Goal: Task Accomplishment & Management: Use online tool/utility

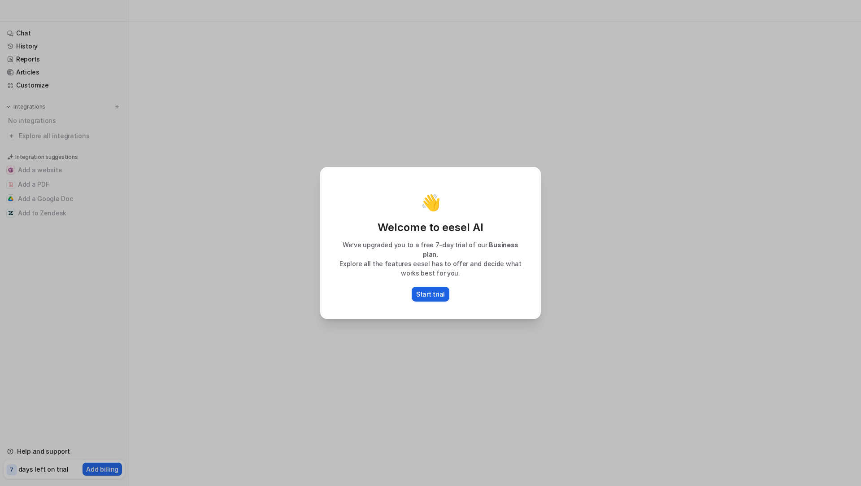
click at [433, 289] on p "Start trial" at bounding box center [430, 293] width 29 height 9
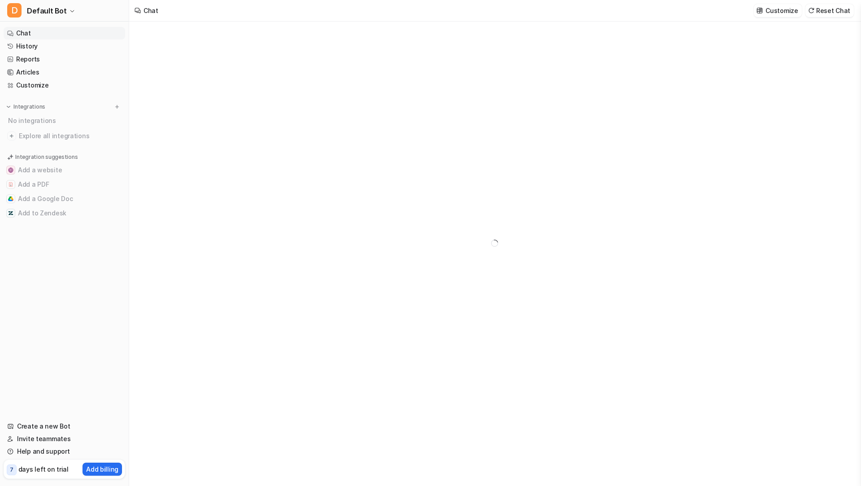
type textarea "**********"
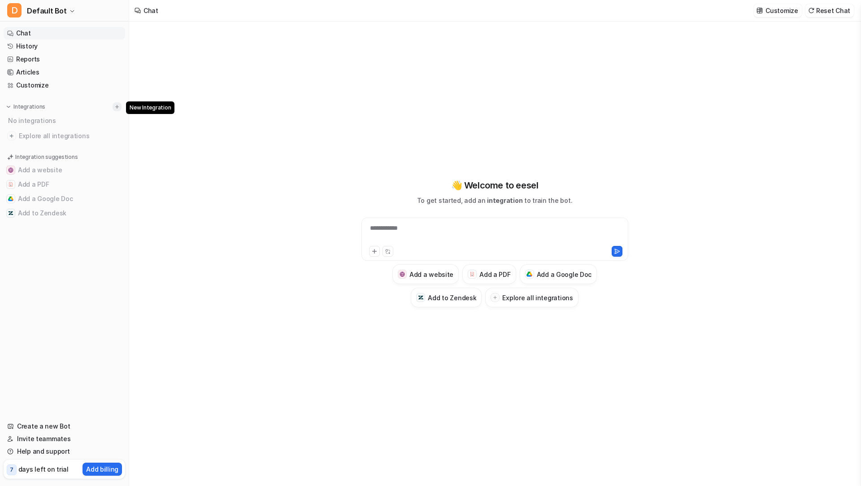
click at [120, 104] on button at bounding box center [117, 106] width 9 height 9
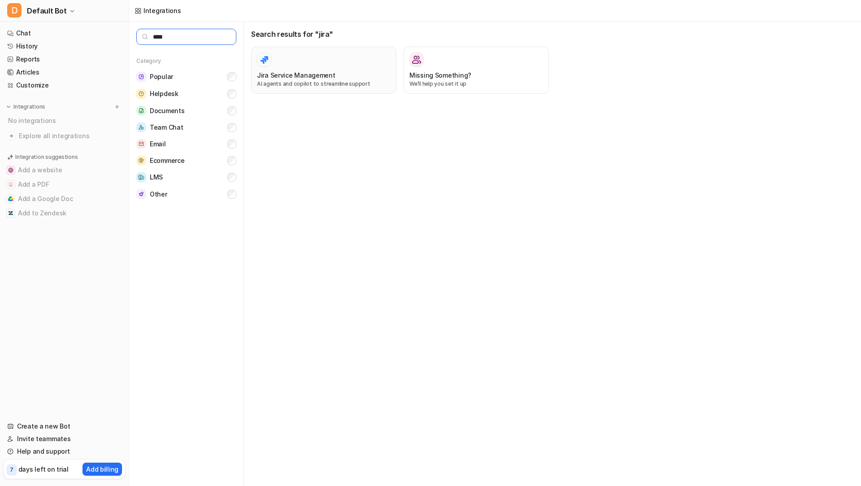
type input "****"
click at [304, 72] on h3 "Jira Service Management" at bounding box center [296, 74] width 78 height 9
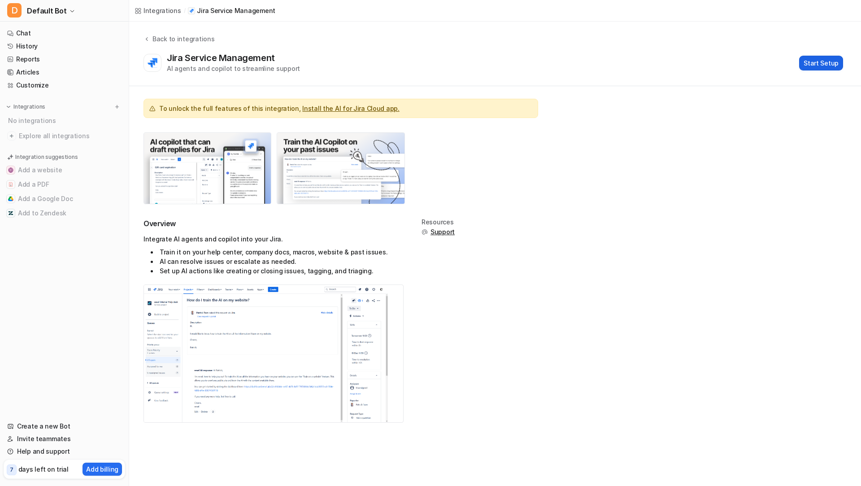
click at [819, 61] on button "Start Setup" at bounding box center [821, 63] width 44 height 15
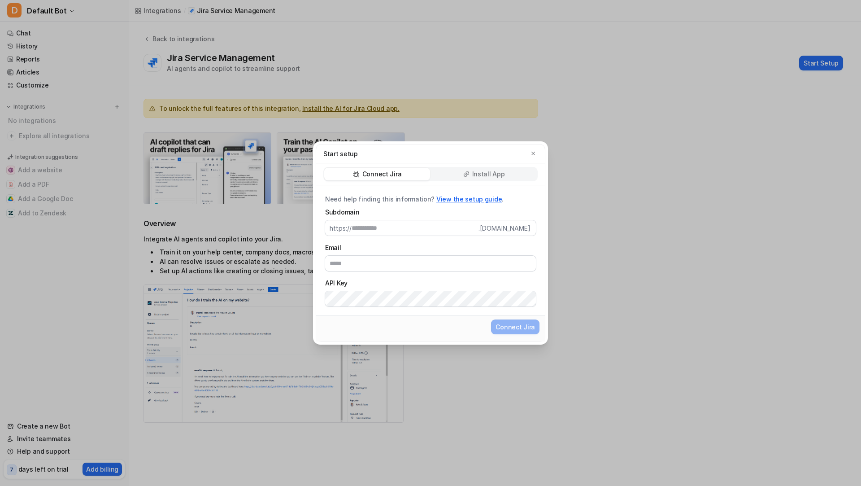
click at [477, 176] on p "Install App" at bounding box center [488, 173] width 33 height 9
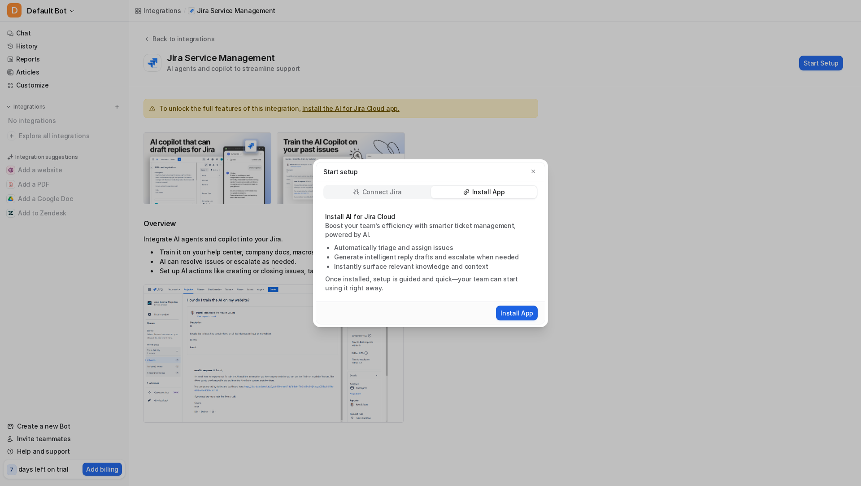
click at [514, 315] on button "Install App" at bounding box center [517, 312] width 42 height 15
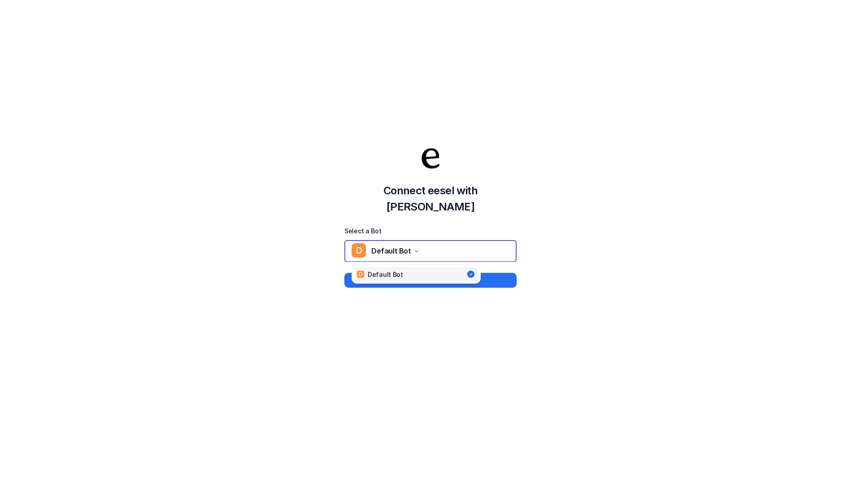
click at [404, 334] on div "Connect eesel with Jira Select a Bot D Default Bot D Default Bot Connect" at bounding box center [430, 207] width 861 height 486
click at [416, 273] on button "Connect" at bounding box center [430, 280] width 172 height 15
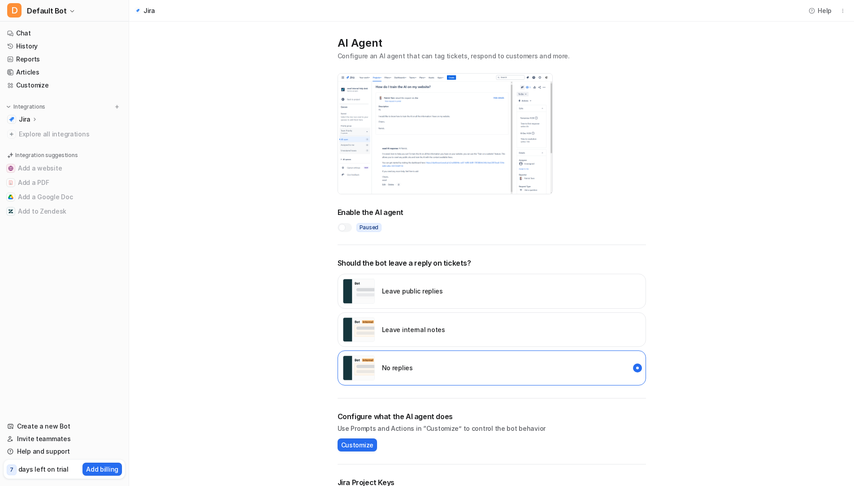
click at [387, 290] on p "Leave public replies" at bounding box center [412, 290] width 61 height 9
click at [349, 226] on div at bounding box center [345, 227] width 14 height 9
